Goal: Task Accomplishment & Management: Manage account settings

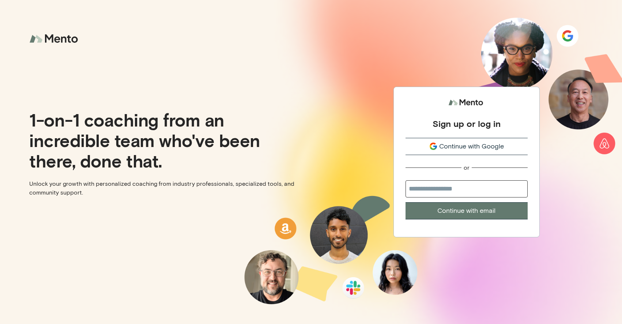
click at [450, 148] on span "Continue with Google" at bounding box center [471, 147] width 65 height 10
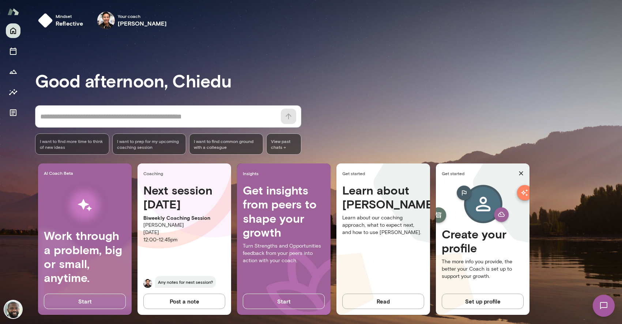
click at [187, 209] on h4 "Next session in 7 days" at bounding box center [184, 197] width 82 height 28
click at [14, 53] on icon "Sessions" at bounding box center [13, 51] width 9 height 9
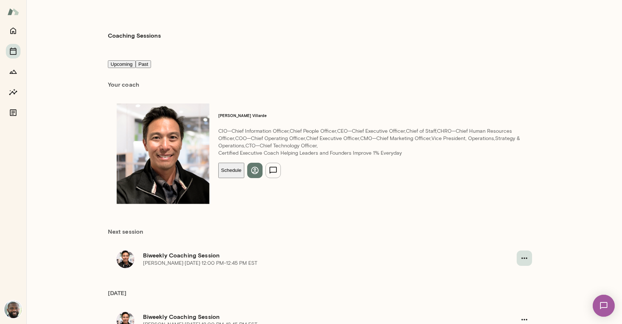
click at [526, 254] on icon "button" at bounding box center [524, 258] width 9 height 9
click at [34, 45] on span "Cancel" at bounding box center [24, 41] width 19 height 7
